Goal: Information Seeking & Learning: Learn about a topic

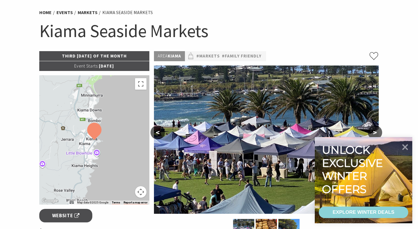
scroll to position [47, 0]
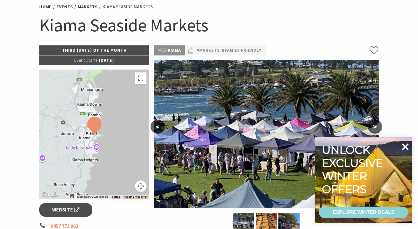
click at [406, 148] on icon at bounding box center [405, 146] width 7 height 7
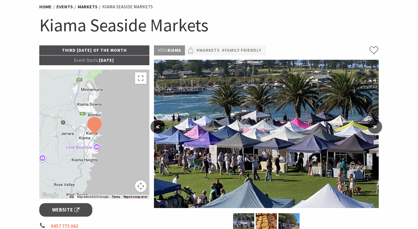
click at [406, 148] on section "Home Events Markets Kiama Seaside Markets Kiama Seaside Markets Third [DATE] of…" at bounding box center [209, 204] width 418 height 441
click at [373, 125] on button ">" at bounding box center [375, 127] width 14 height 14
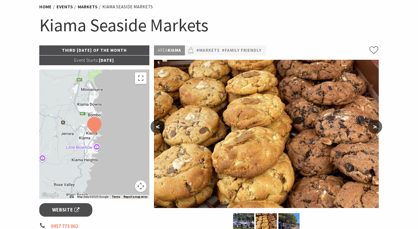
click at [373, 125] on button ">" at bounding box center [375, 127] width 14 height 14
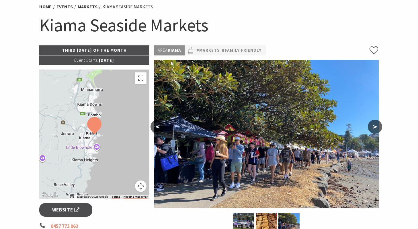
click at [373, 125] on button ">" at bounding box center [375, 127] width 14 height 14
click at [378, 125] on button ">" at bounding box center [375, 127] width 14 height 14
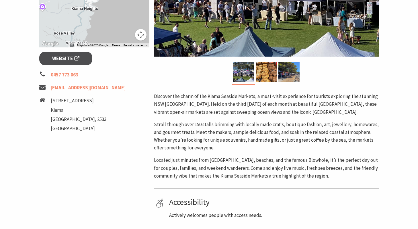
scroll to position [199, 0]
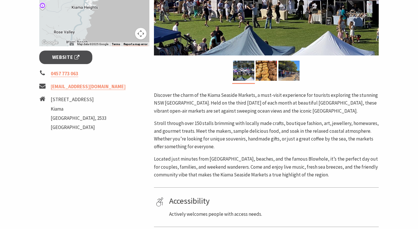
click at [295, 156] on p "Located just minutes from [GEOGRAPHIC_DATA], beaches, and the famous Blowhole, …" at bounding box center [266, 167] width 225 height 24
copy p "Blowhole"
click at [150, 106] on div "Third Sunday of the Month Event Starts: 09 Jun 2025 ← Move left → Move right ↑ …" at bounding box center [94, 75] width 115 height 364
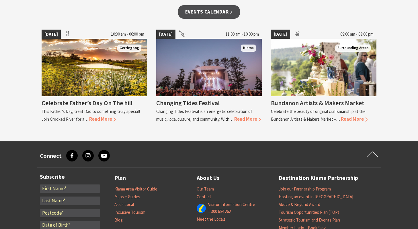
scroll to position [417, 0]
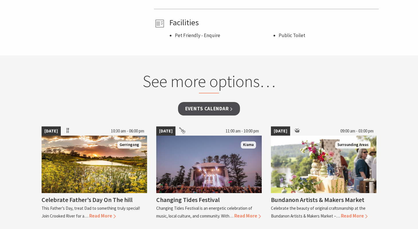
click at [205, 100] on div "See more options…" at bounding box center [210, 86] width 224 height 31
click at [205, 106] on link "Events Calendar" at bounding box center [209, 108] width 62 height 13
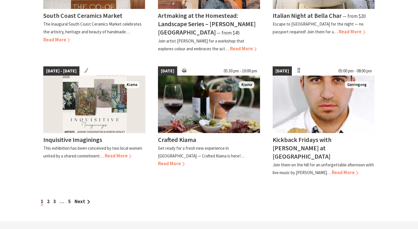
scroll to position [475, 0]
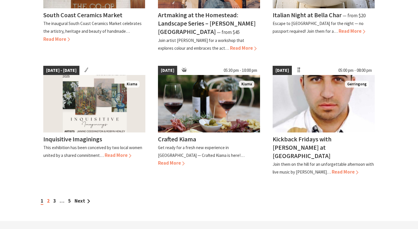
click at [47, 197] on link "2" at bounding box center [48, 200] width 3 height 6
